Goal: Task Accomplishment & Management: Manage account settings

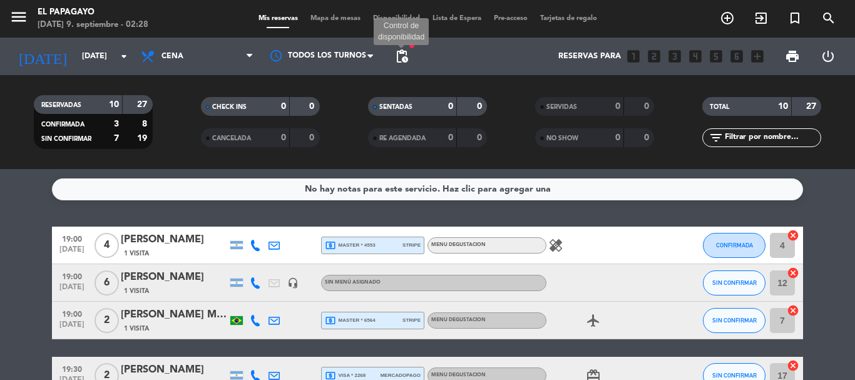
click at [397, 58] on span "pending_actions" at bounding box center [401, 56] width 15 height 15
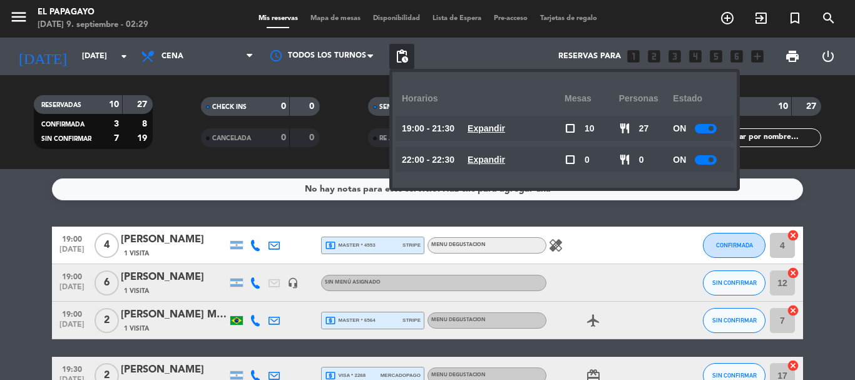
click at [505, 157] on u "Expandir" at bounding box center [486, 160] width 38 height 10
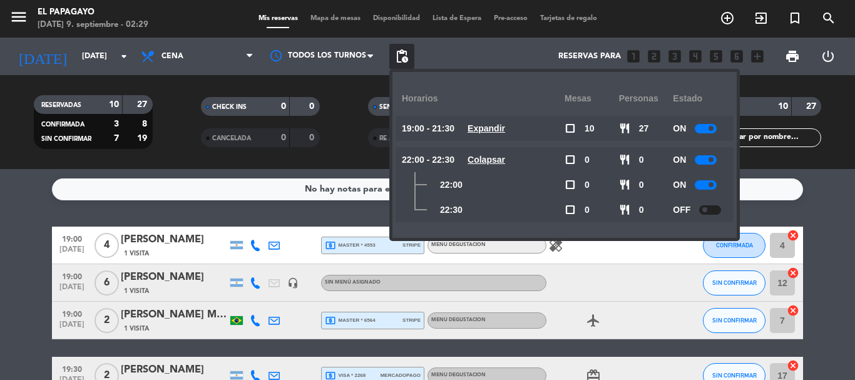
click at [718, 210] on div at bounding box center [710, 209] width 22 height 9
click at [486, 129] on u "Expandir" at bounding box center [486, 128] width 38 height 10
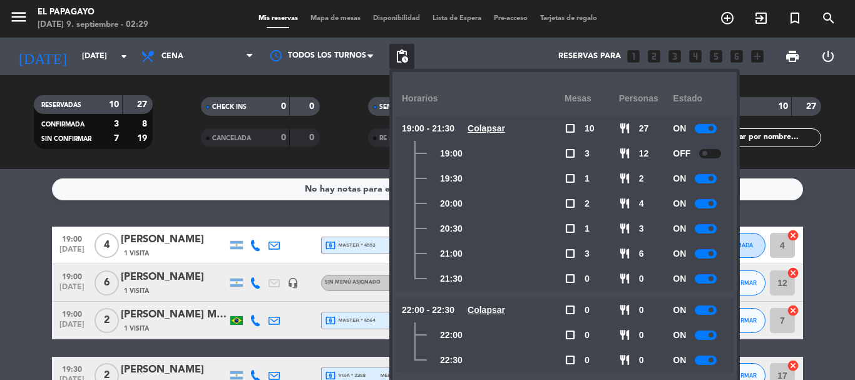
click at [713, 150] on div at bounding box center [710, 153] width 22 height 9
click at [846, 191] on service-notes "No hay notas para este servicio. Haz clic para agregar una" at bounding box center [427, 189] width 855 height 22
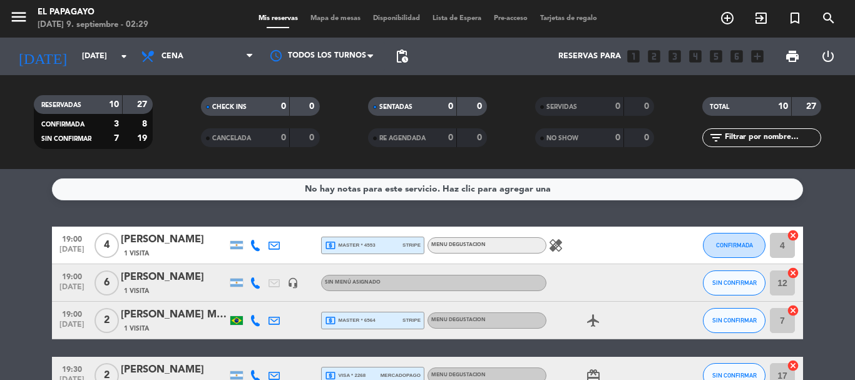
click at [557, 241] on icon "healing" at bounding box center [555, 245] width 15 height 15
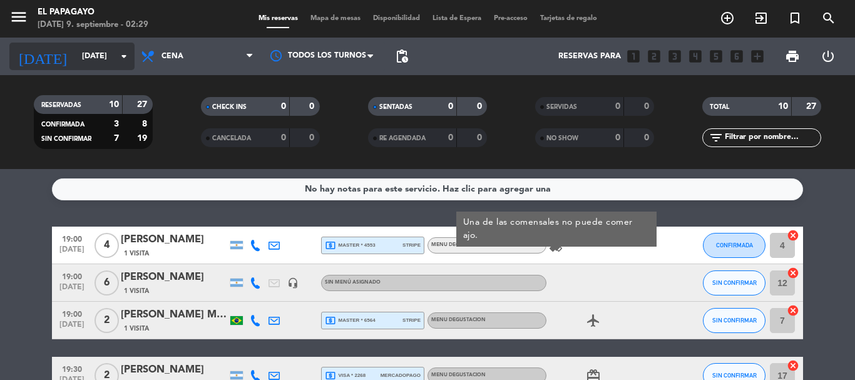
click at [83, 63] on input "[DATE]" at bounding box center [129, 56] width 106 height 21
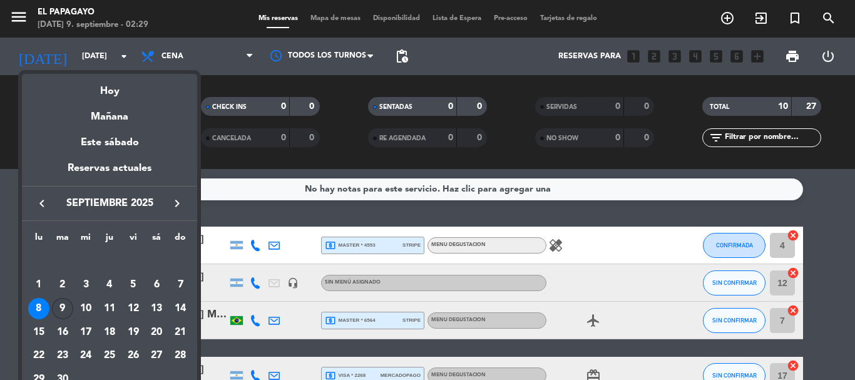
click at [54, 309] on div "9" at bounding box center [62, 308] width 21 height 21
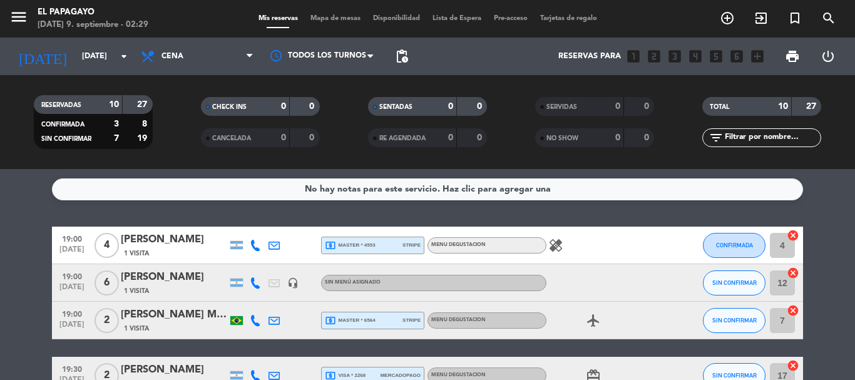
type input "[DATE]"
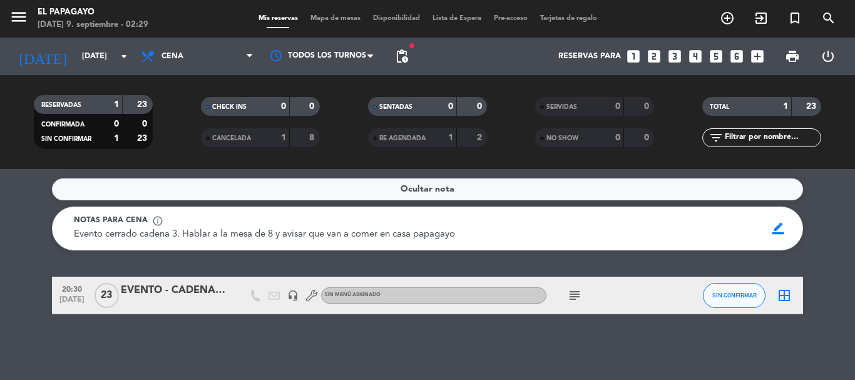
click at [570, 301] on icon "subject" at bounding box center [574, 295] width 15 height 15
